Goal: Task Accomplishment & Management: Use online tool/utility

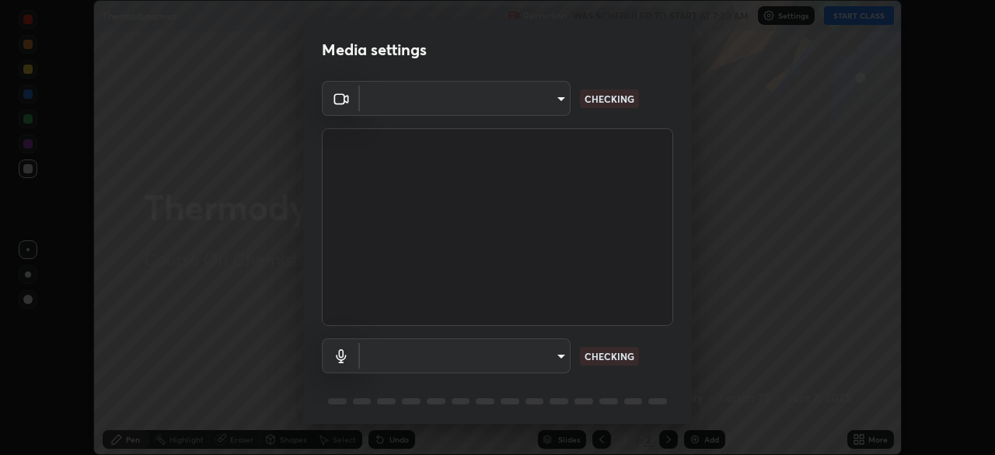
scroll to position [455, 995]
type input "a53310a234df4b057b32690b53123232dc133deb09eefe64642425bdc1747df1"
type input "a5be2b9a4ba921298411043b89dbeed5565b3b1d8404cb99b29eda507e3547e6"
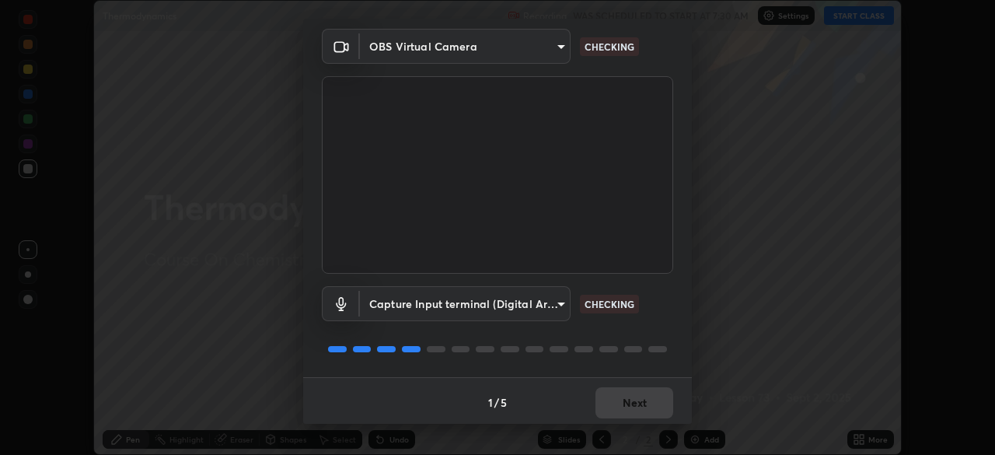
scroll to position [55, 0]
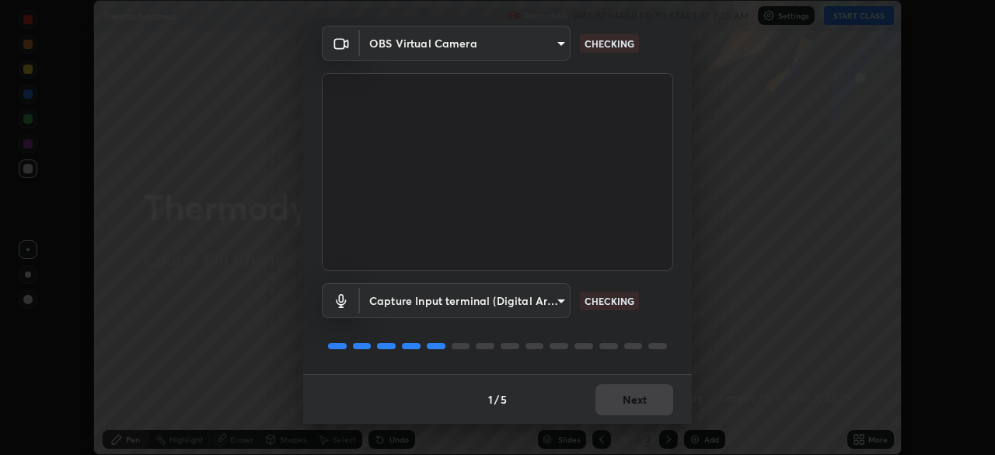
click at [635, 398] on div "1 / 5 Next" at bounding box center [497, 399] width 389 height 50
click at [630, 403] on div "1 / 5 Next" at bounding box center [497, 399] width 389 height 50
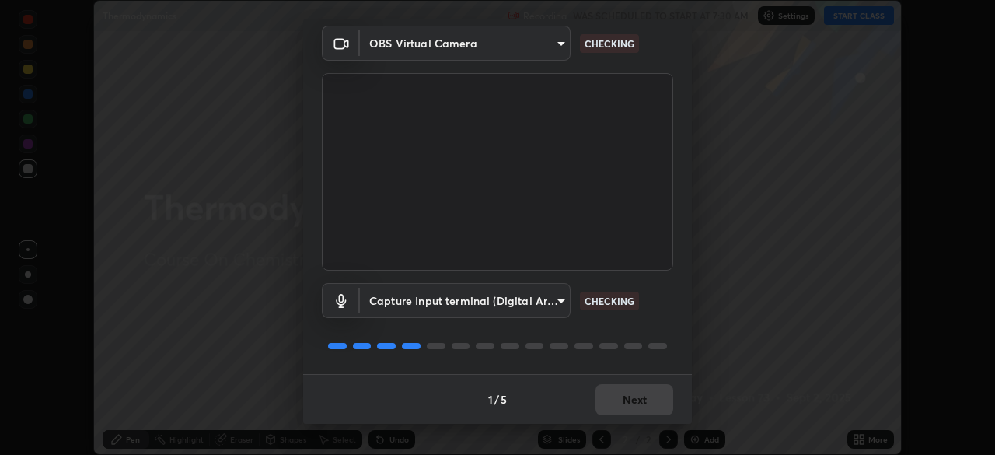
click at [630, 403] on div "1 / 5 Next" at bounding box center [497, 399] width 389 height 50
click at [634, 401] on div "1 / 5 Next" at bounding box center [497, 399] width 389 height 50
click at [635, 404] on div "1 / 5 Next" at bounding box center [497, 399] width 389 height 50
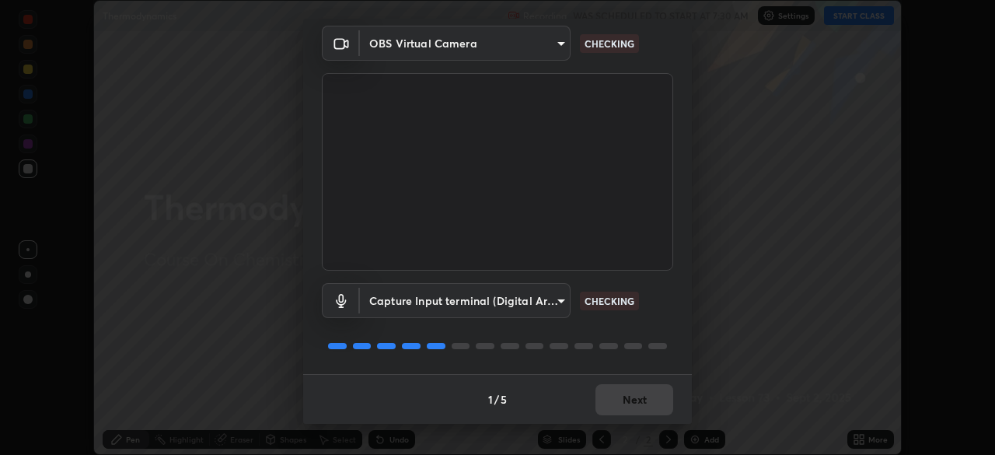
click at [635, 404] on div "1 / 5 Next" at bounding box center [497, 399] width 389 height 50
click at [632, 410] on div "1 / 5 Next" at bounding box center [497, 399] width 389 height 50
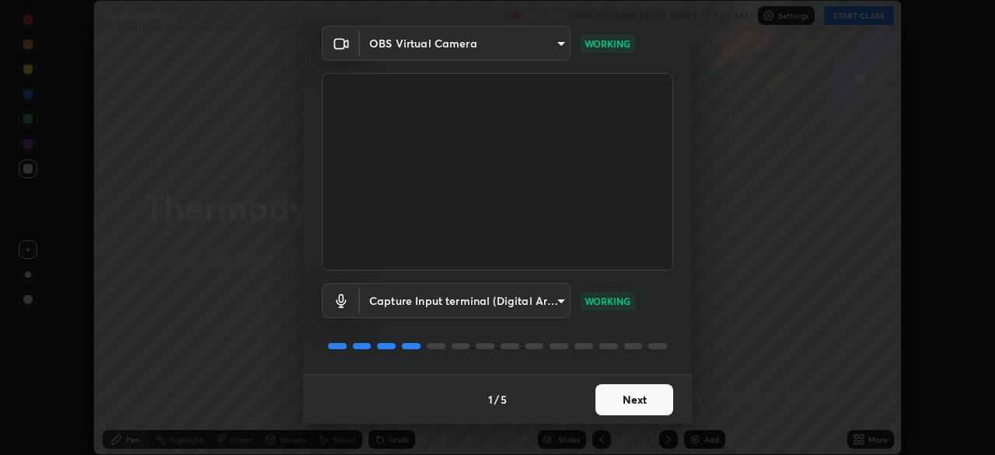
click at [626, 401] on button "Next" at bounding box center [635, 399] width 78 height 31
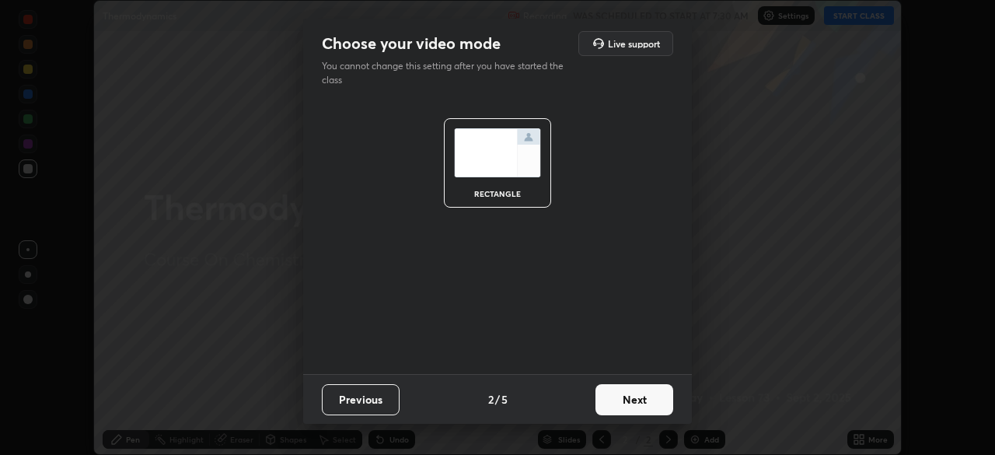
scroll to position [0, 0]
click at [628, 397] on button "Next" at bounding box center [635, 399] width 78 height 31
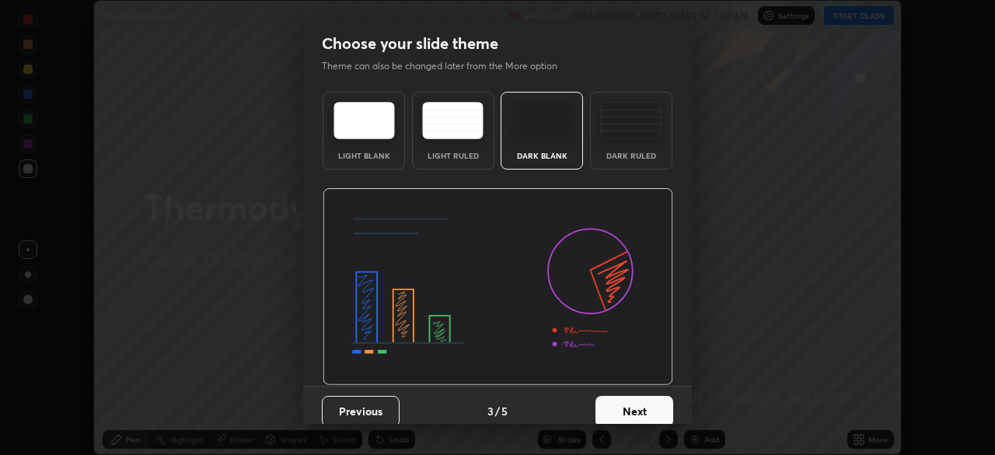
click at [628, 397] on button "Next" at bounding box center [635, 411] width 78 height 31
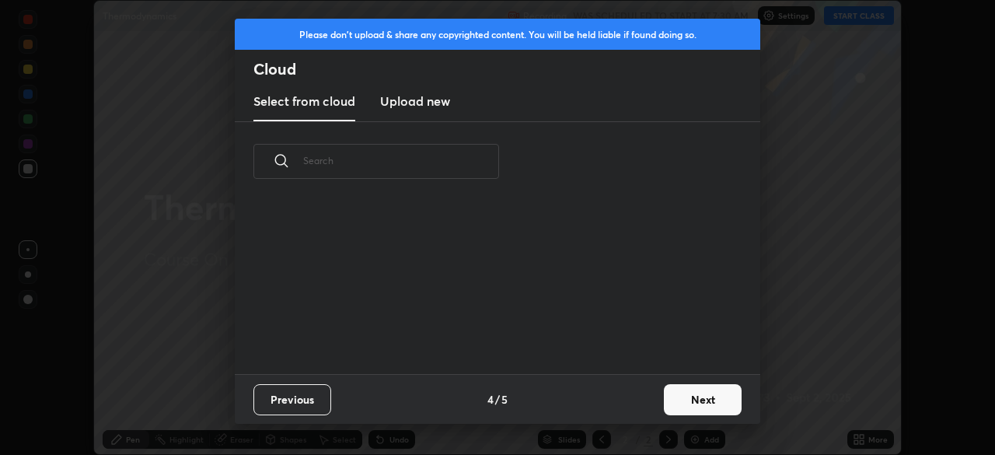
click at [691, 402] on button "Next" at bounding box center [703, 399] width 78 height 31
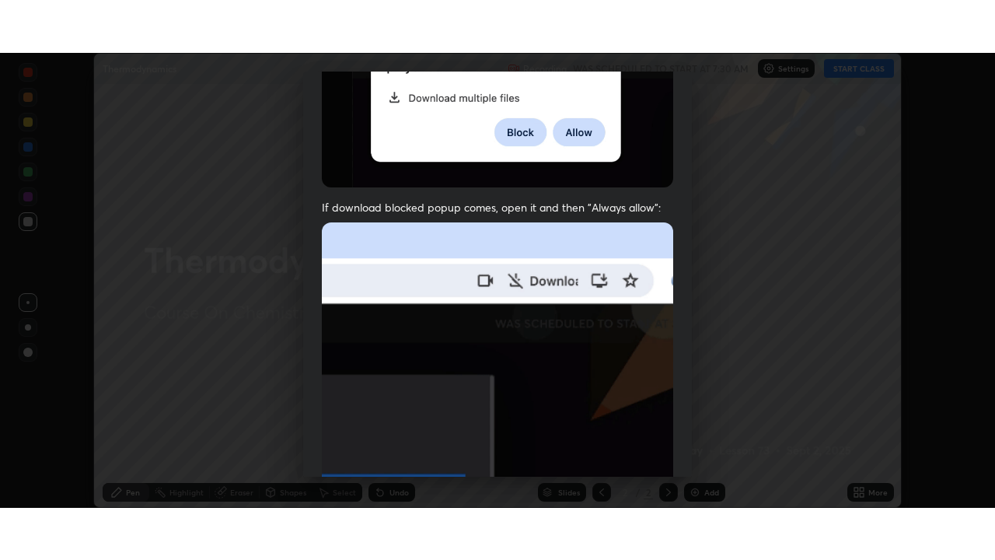
scroll to position [373, 0]
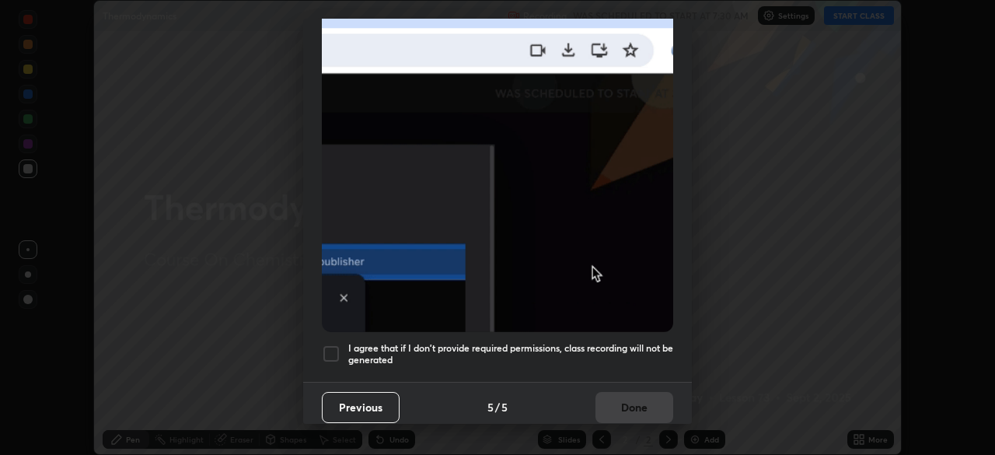
click at [331, 352] on div at bounding box center [331, 354] width 19 height 19
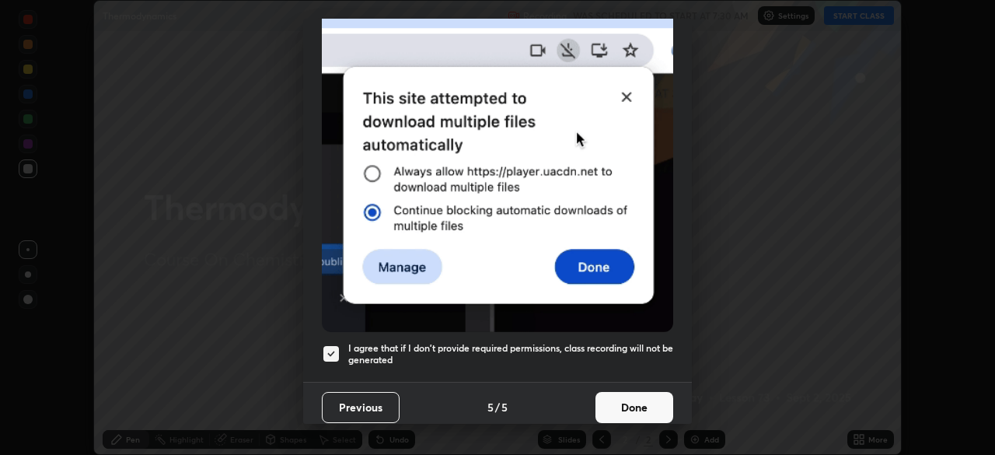
click at [607, 392] on button "Done" at bounding box center [635, 407] width 78 height 31
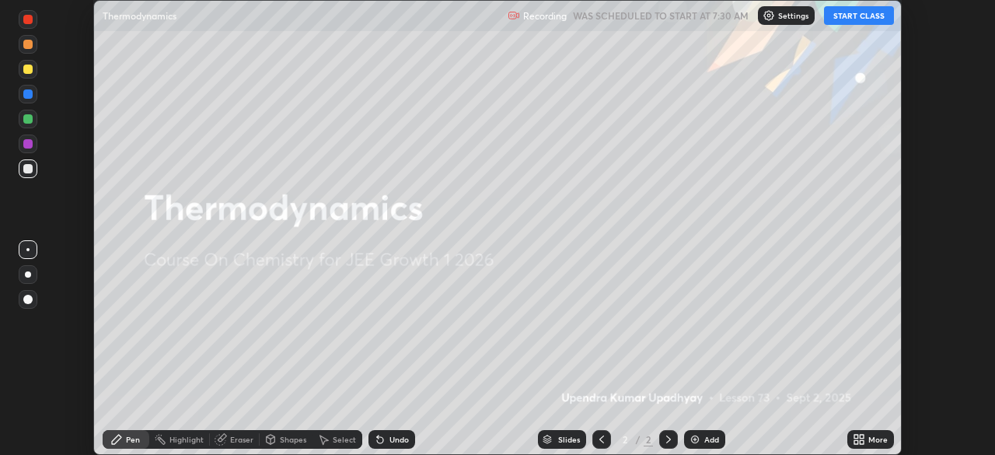
click at [845, 16] on button "START CLASS" at bounding box center [859, 15] width 70 height 19
click at [862, 442] on icon at bounding box center [862, 442] width 4 height 4
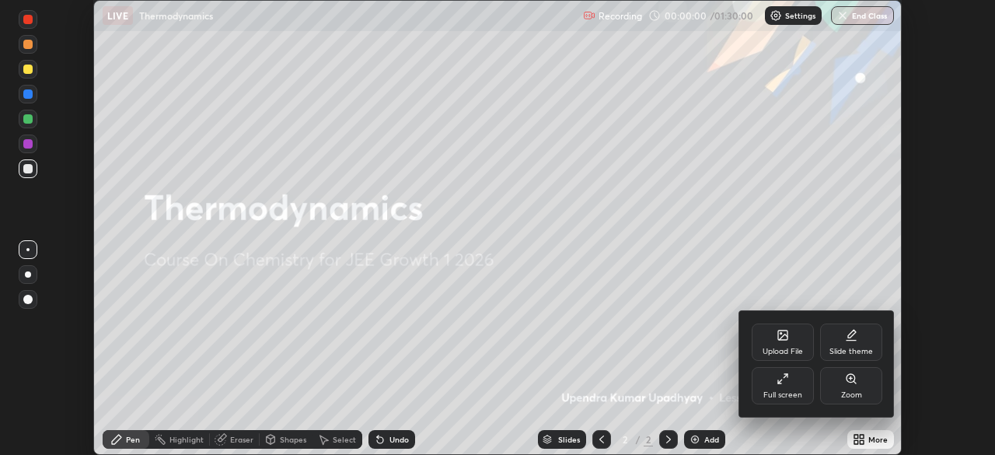
click at [785, 391] on div "Full screen" at bounding box center [783, 395] width 39 height 8
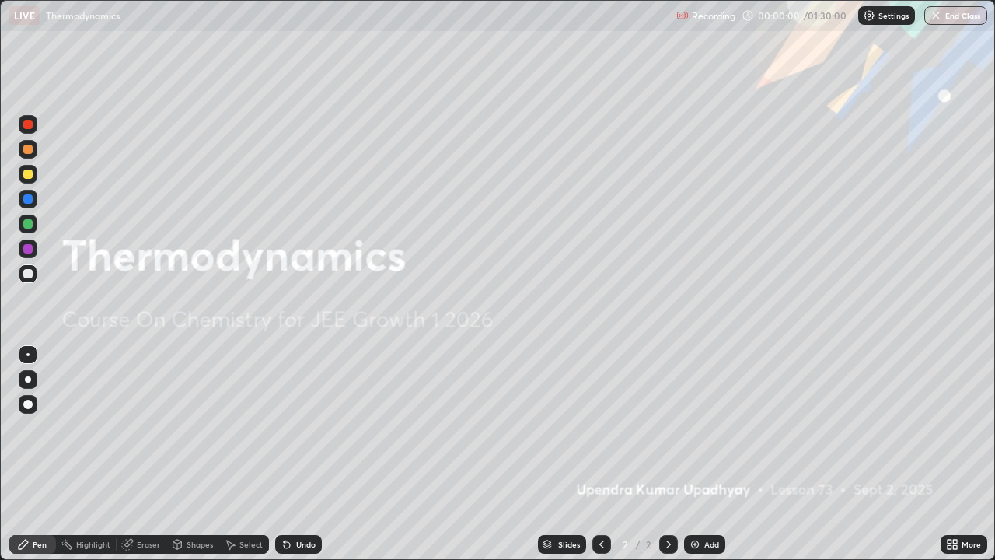
scroll to position [560, 995]
click at [697, 454] on img at bounding box center [695, 544] width 12 height 12
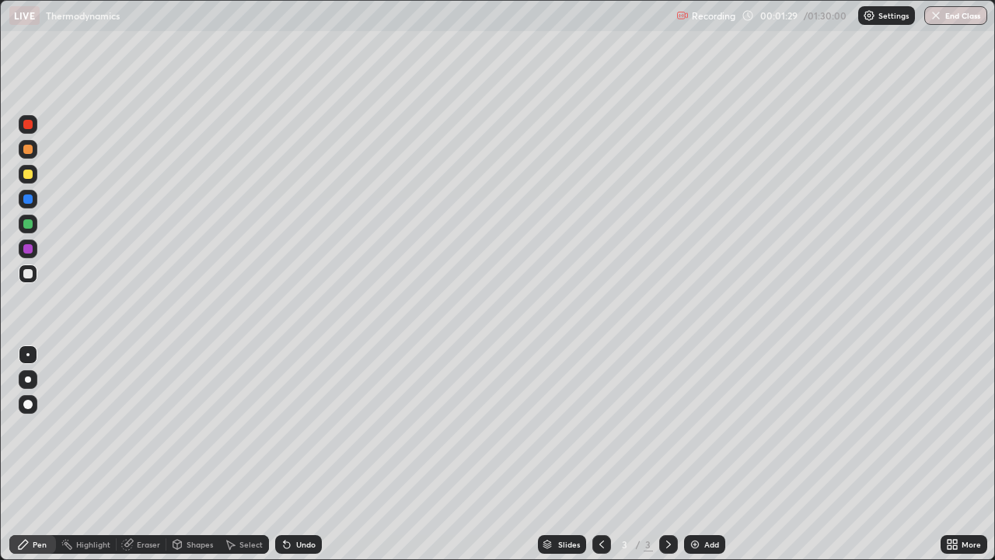
click at [312, 454] on div "Undo" at bounding box center [305, 544] width 19 height 8
click at [292, 454] on div "Undo" at bounding box center [298, 544] width 47 height 19
click at [284, 454] on icon at bounding box center [285, 541] width 2 height 2
click at [285, 454] on icon at bounding box center [287, 545] width 6 height 6
click at [281, 454] on icon at bounding box center [287, 544] width 12 height 12
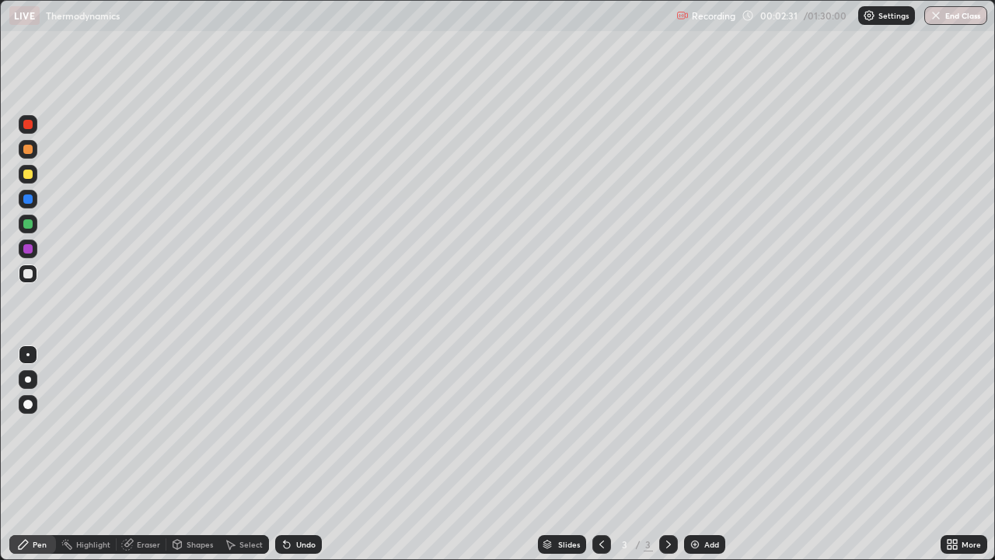
click at [284, 454] on icon at bounding box center [287, 545] width 6 height 6
click at [285, 454] on icon at bounding box center [287, 545] width 6 height 6
click at [292, 454] on div "Undo" at bounding box center [298, 544] width 47 height 19
click at [284, 454] on icon at bounding box center [285, 541] width 2 height 2
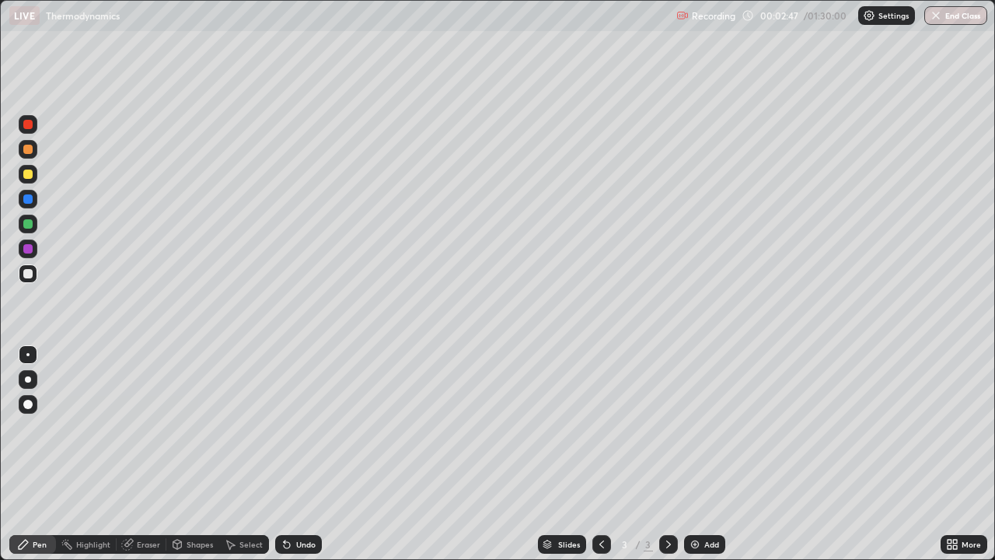
click at [284, 454] on icon at bounding box center [285, 541] width 2 height 2
click at [285, 454] on icon at bounding box center [287, 545] width 6 height 6
click at [292, 454] on div "Undo" at bounding box center [298, 544] width 47 height 19
click at [289, 454] on icon at bounding box center [287, 544] width 12 height 12
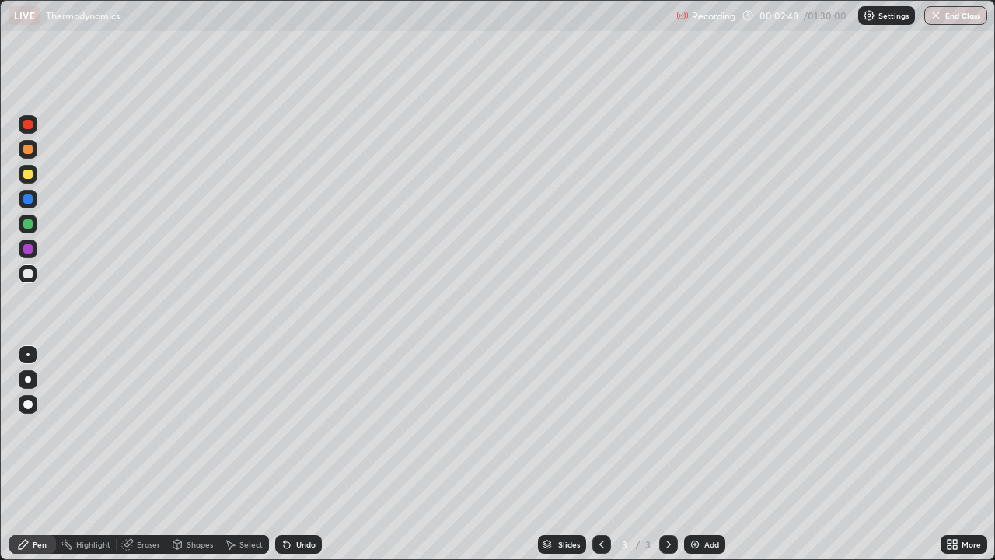
click at [289, 454] on icon at bounding box center [287, 544] width 12 height 12
click at [284, 454] on div "Undo" at bounding box center [298, 544] width 47 height 19
click at [278, 454] on div "Undo" at bounding box center [298, 544] width 47 height 19
click at [30, 227] on div at bounding box center [27, 223] width 9 height 9
click at [701, 454] on div "Add" at bounding box center [704, 544] width 41 height 19
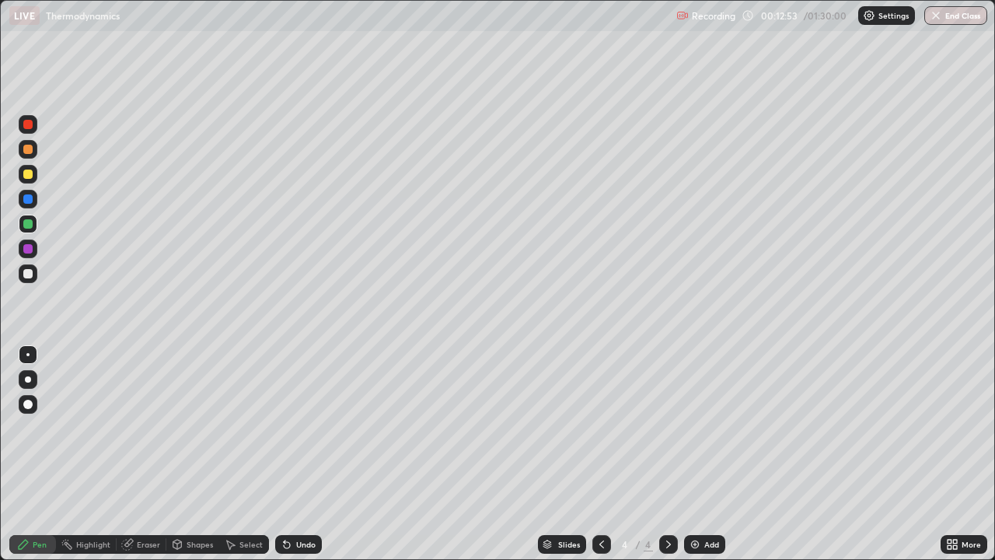
click at [35, 271] on div at bounding box center [28, 273] width 19 height 19
click at [694, 454] on img at bounding box center [695, 544] width 12 height 12
click at [29, 177] on div at bounding box center [27, 174] width 9 height 9
click at [290, 454] on icon at bounding box center [287, 544] width 12 height 12
click at [30, 276] on div at bounding box center [27, 273] width 9 height 9
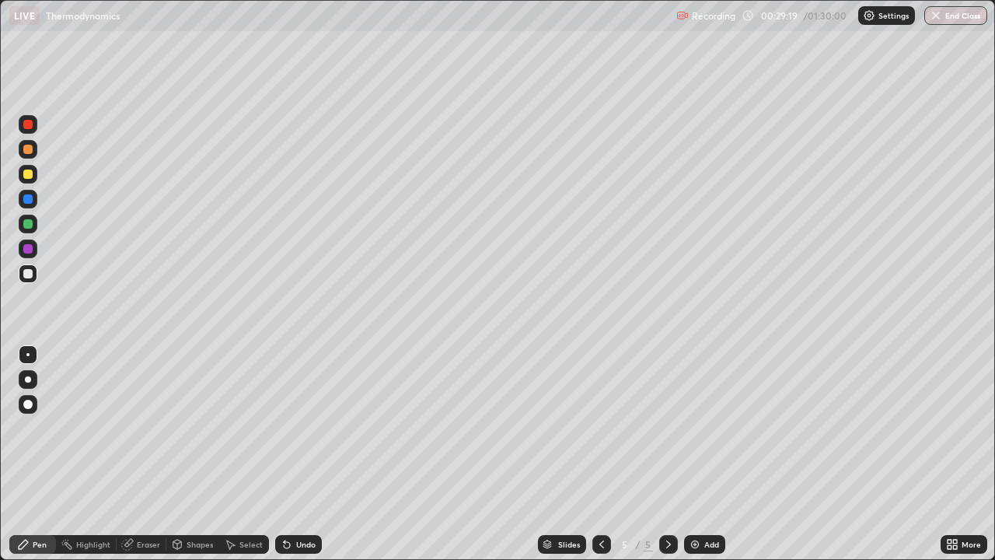
click at [701, 454] on div "Add" at bounding box center [704, 544] width 41 height 19
click at [304, 454] on div "Undo" at bounding box center [305, 544] width 19 height 8
click at [308, 454] on div "Undo" at bounding box center [305, 544] width 19 height 8
click at [309, 454] on div "Undo" at bounding box center [298, 544] width 47 height 19
click at [29, 230] on div at bounding box center [28, 224] width 19 height 19
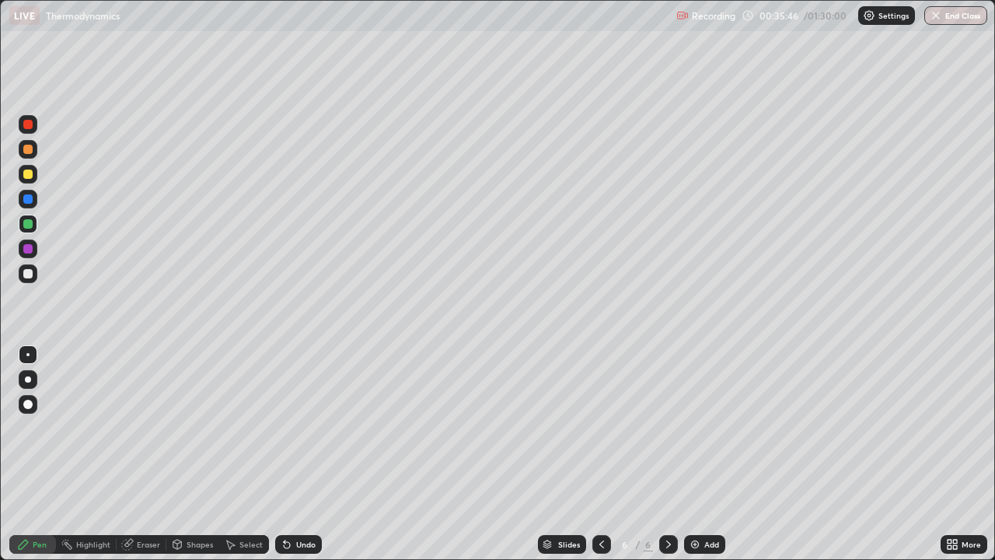
click at [299, 454] on div "Undo" at bounding box center [305, 544] width 19 height 8
click at [705, 454] on div "Add" at bounding box center [712, 544] width 15 height 8
click at [303, 454] on div "Undo" at bounding box center [305, 544] width 19 height 8
click at [292, 454] on div "Undo" at bounding box center [298, 544] width 47 height 19
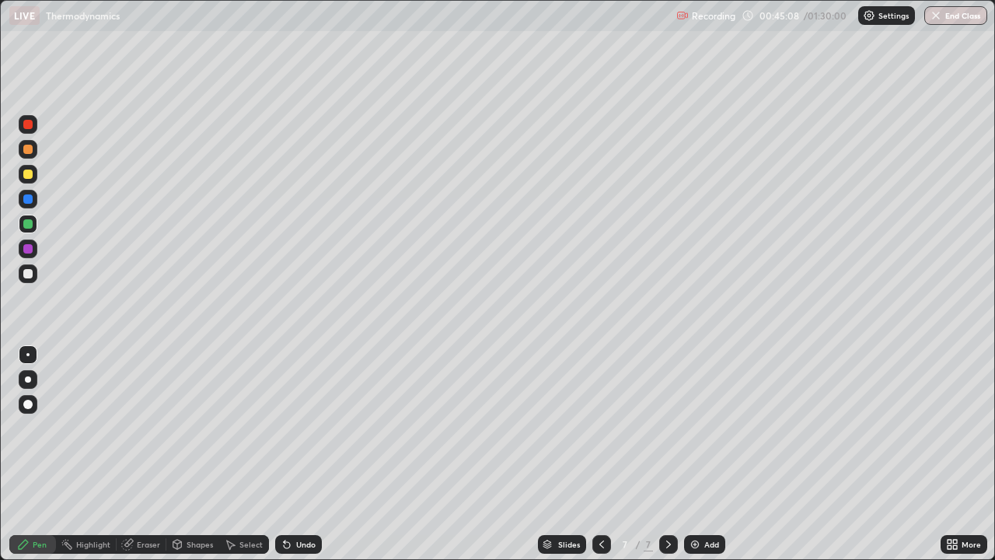
click at [292, 454] on div "Undo" at bounding box center [298, 544] width 47 height 19
click at [26, 276] on div at bounding box center [27, 273] width 9 height 9
click at [695, 454] on img at bounding box center [695, 544] width 12 height 12
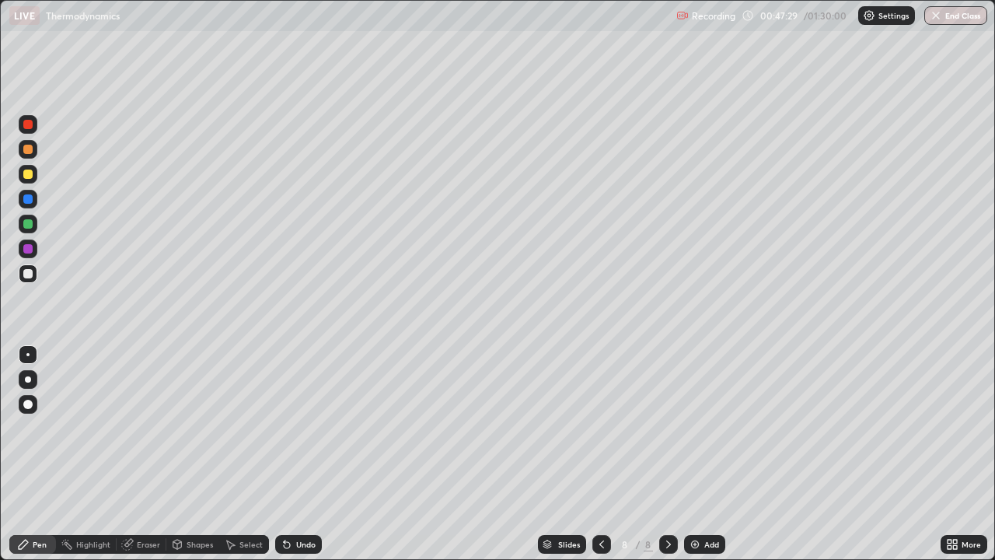
click at [35, 154] on div at bounding box center [28, 149] width 19 height 19
click at [30, 279] on div at bounding box center [28, 273] width 19 height 19
click at [306, 454] on div "Undo" at bounding box center [305, 544] width 19 height 8
click at [291, 454] on icon at bounding box center [287, 544] width 12 height 12
click at [701, 454] on div "Add" at bounding box center [704, 544] width 41 height 19
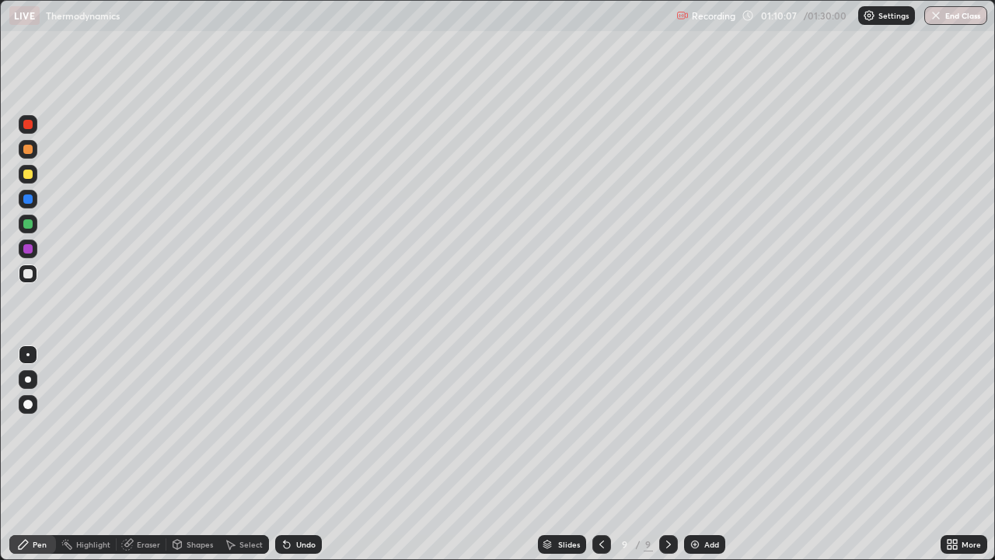
click at [600, 454] on icon at bounding box center [602, 544] width 12 height 12
click at [299, 454] on div "Undo" at bounding box center [305, 544] width 19 height 8
click at [297, 454] on div "Undo" at bounding box center [305, 544] width 19 height 8
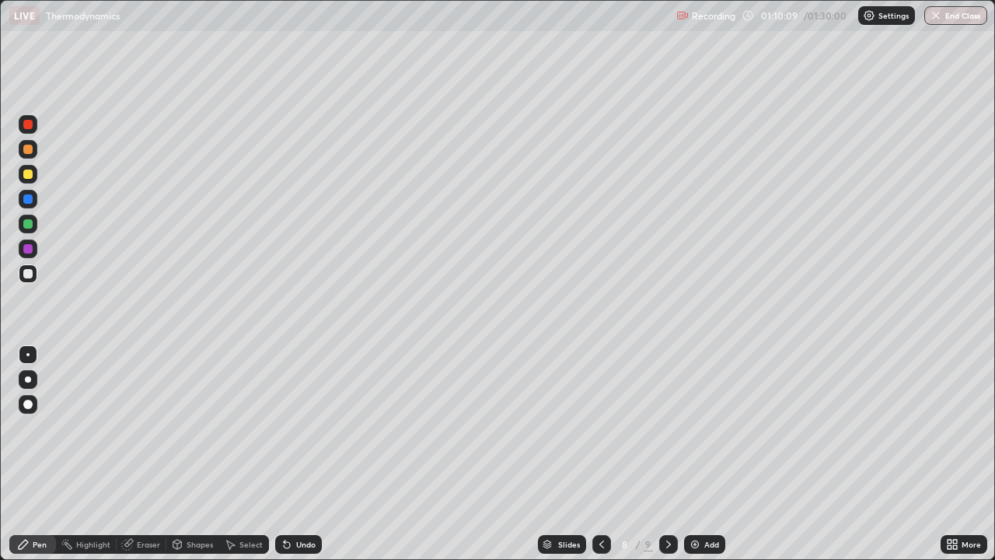
click at [296, 454] on div "Undo" at bounding box center [305, 544] width 19 height 8
click at [668, 454] on icon at bounding box center [669, 544] width 12 height 12
click at [31, 149] on div at bounding box center [27, 149] width 9 height 9
click at [30, 269] on div at bounding box center [27, 273] width 9 height 9
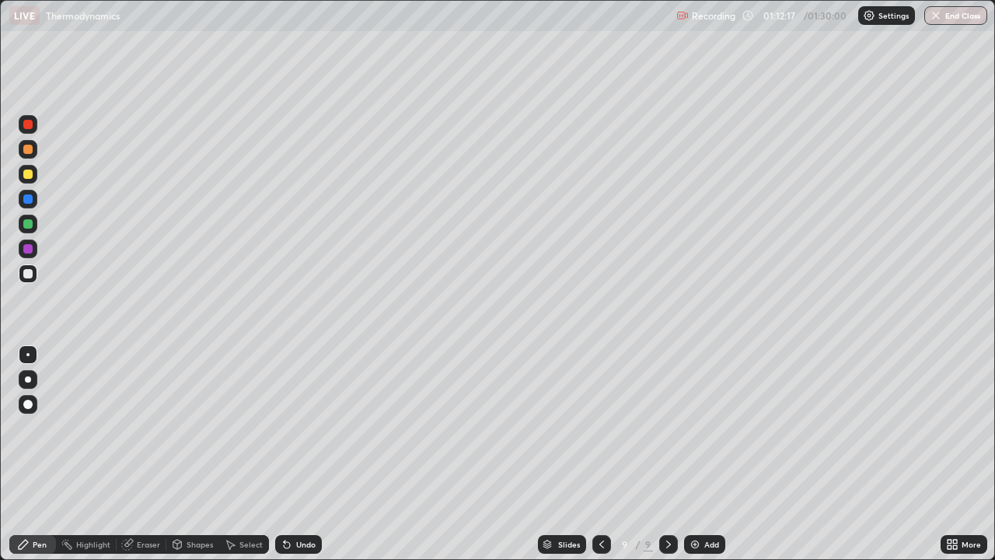
click at [296, 454] on div "Undo" at bounding box center [305, 544] width 19 height 8
click at [29, 276] on div at bounding box center [27, 273] width 9 height 9
click at [289, 454] on icon at bounding box center [287, 544] width 12 height 12
click at [291, 454] on icon at bounding box center [287, 544] width 12 height 12
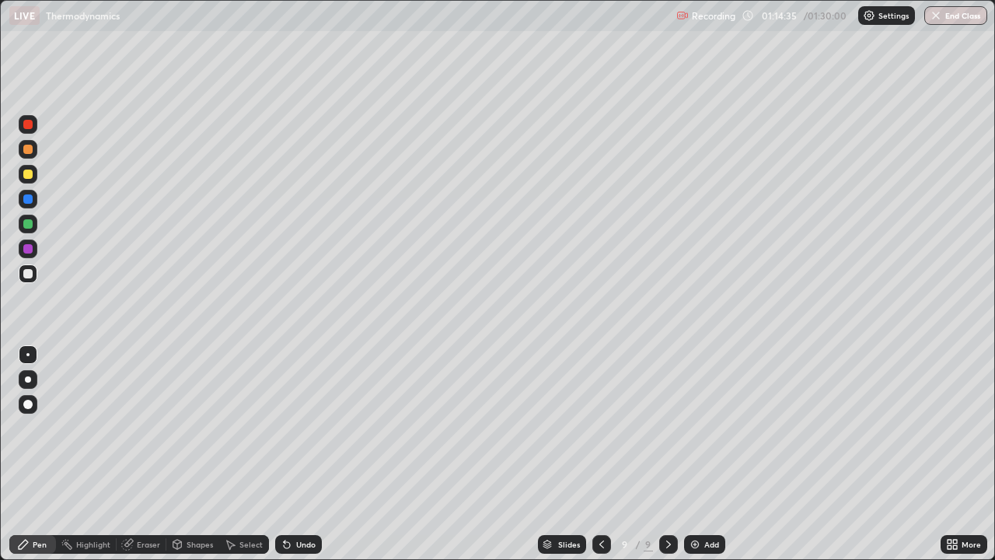
click at [593, 454] on div at bounding box center [602, 544] width 19 height 19
click at [667, 454] on icon at bounding box center [669, 544] width 12 height 12
click at [666, 454] on icon at bounding box center [669, 544] width 12 height 12
click at [701, 454] on div "Add" at bounding box center [704, 544] width 41 height 19
click at [284, 454] on icon at bounding box center [285, 541] width 2 height 2
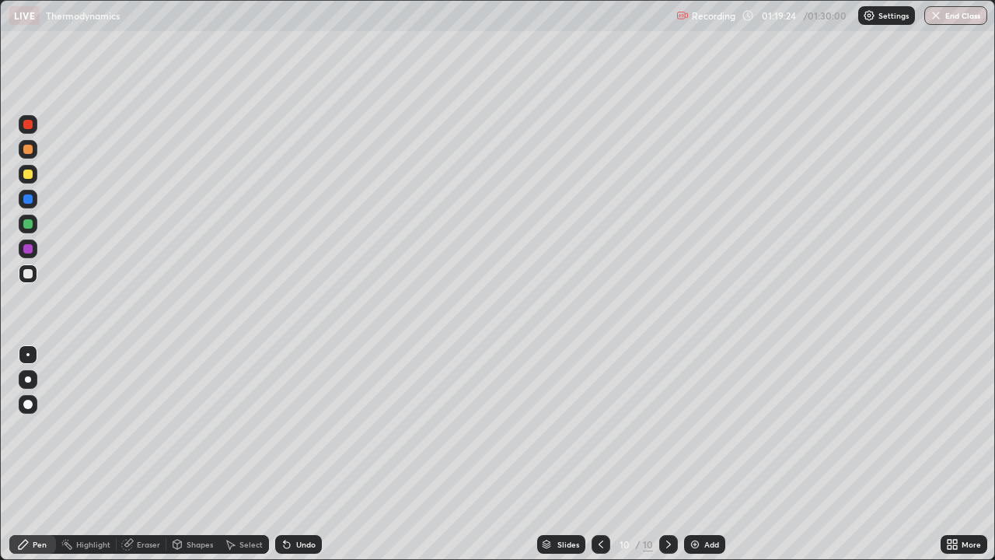
click at [289, 454] on div "Undo" at bounding box center [298, 544] width 47 height 19
click at [294, 454] on div "Undo" at bounding box center [298, 544] width 47 height 19
click at [296, 454] on div "Undo" at bounding box center [305, 544] width 19 height 8
click at [293, 454] on div "Undo" at bounding box center [298, 544] width 47 height 19
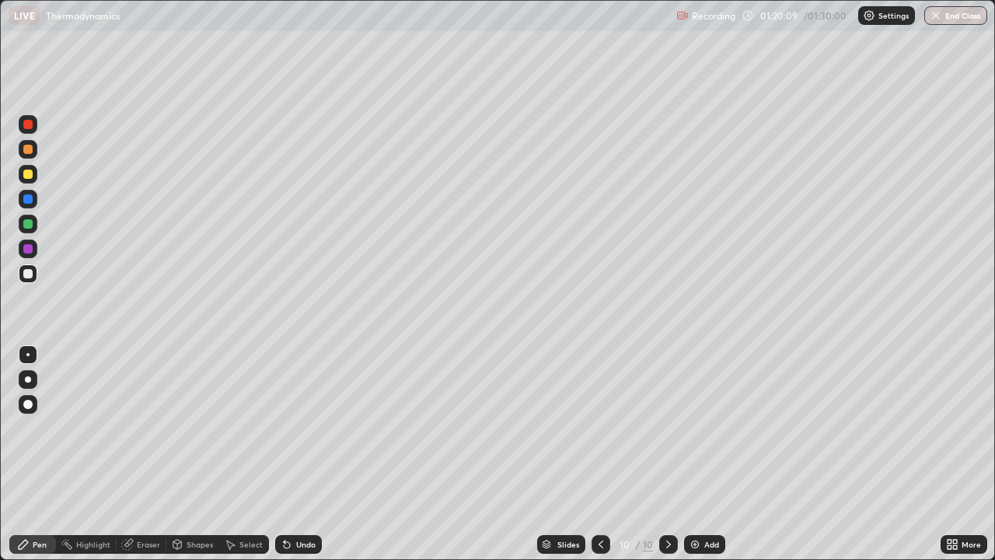
click at [29, 199] on div at bounding box center [27, 198] width 9 height 9
click at [35, 229] on div at bounding box center [28, 224] width 19 height 19
click at [23, 275] on div at bounding box center [28, 273] width 19 height 19
click at [135, 454] on div "Eraser" at bounding box center [142, 544] width 50 height 19
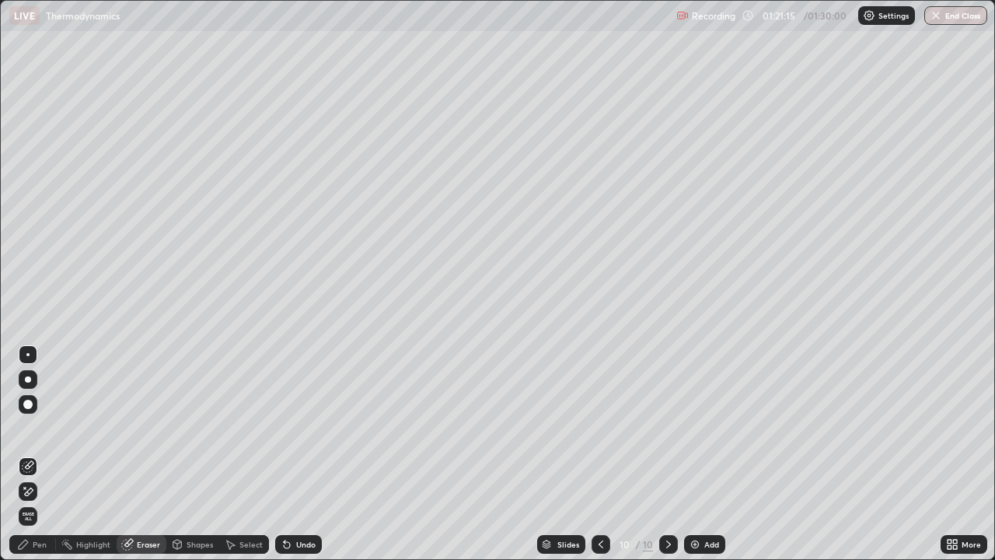
click at [42, 454] on div "Pen" at bounding box center [40, 544] width 14 height 8
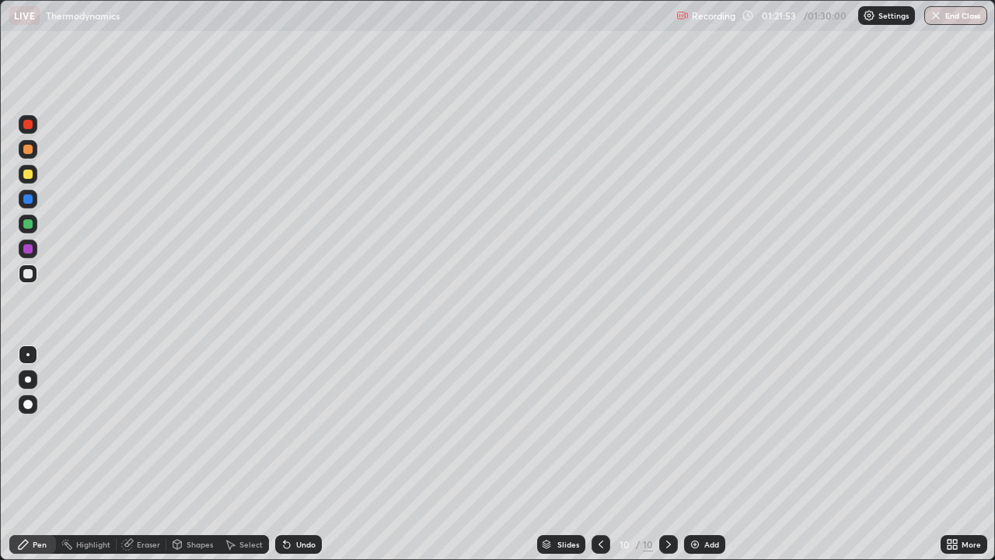
click at [291, 454] on div "Undo" at bounding box center [298, 544] width 47 height 19
click at [701, 454] on div "Add" at bounding box center [704, 544] width 41 height 19
click at [29, 149] on div at bounding box center [27, 149] width 9 height 9
click at [23, 276] on div at bounding box center [27, 273] width 9 height 9
click at [30, 173] on div at bounding box center [27, 174] width 9 height 9
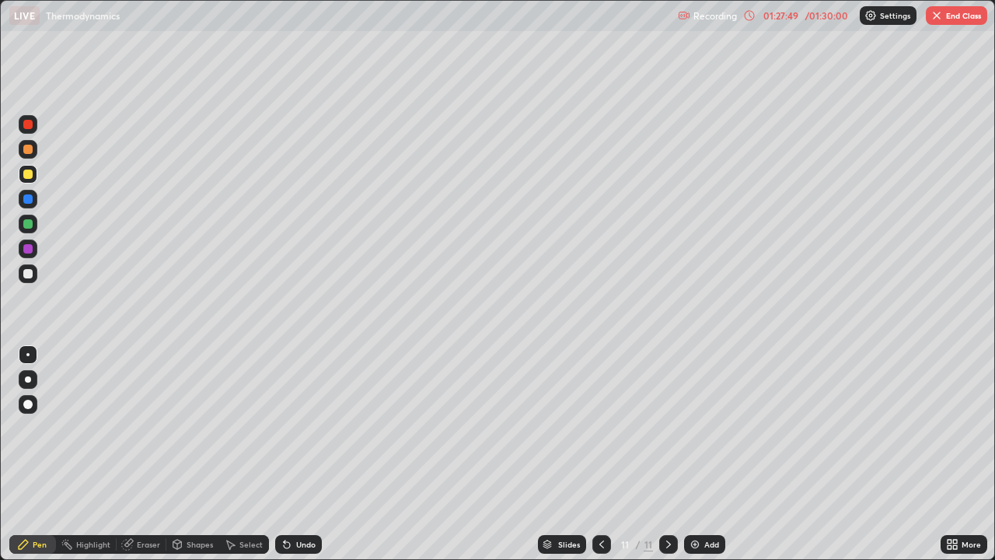
click at [600, 454] on icon at bounding box center [602, 544] width 12 height 12
click at [952, 16] on button "End Class" at bounding box center [956, 15] width 61 height 19
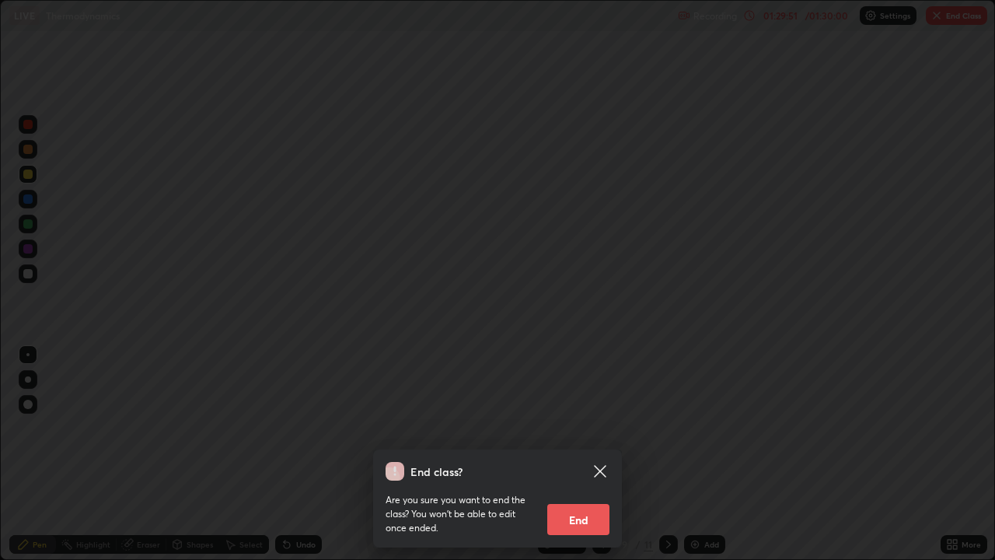
click at [597, 454] on button "End" at bounding box center [578, 519] width 62 height 31
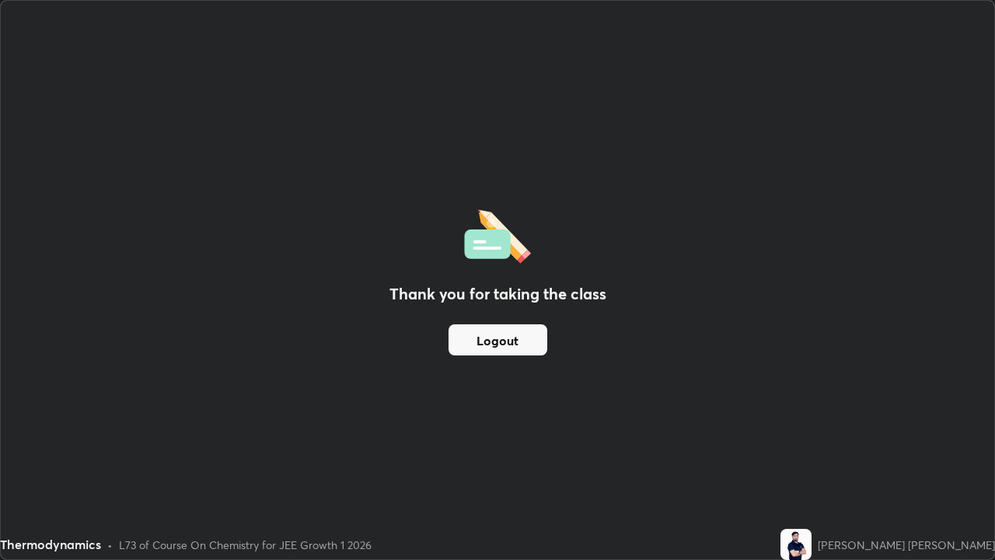
click at [529, 339] on button "Logout" at bounding box center [498, 339] width 99 height 31
